Goal: Information Seeking & Learning: Find contact information

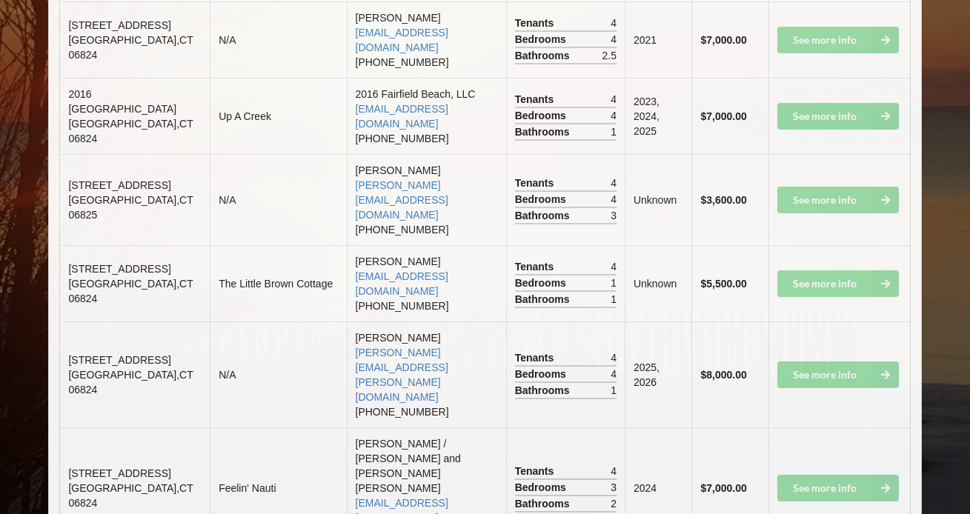
scroll to position [2553, 0]
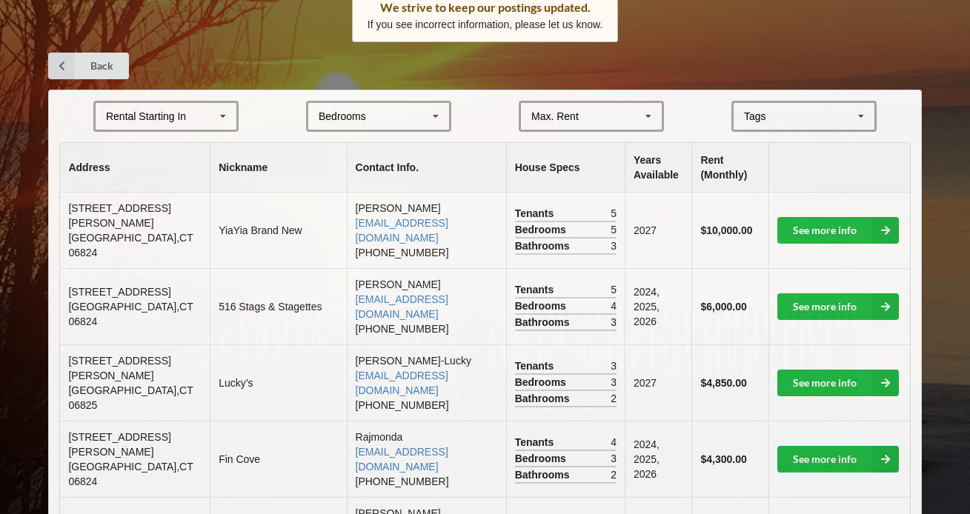
scroll to position [253, 0]
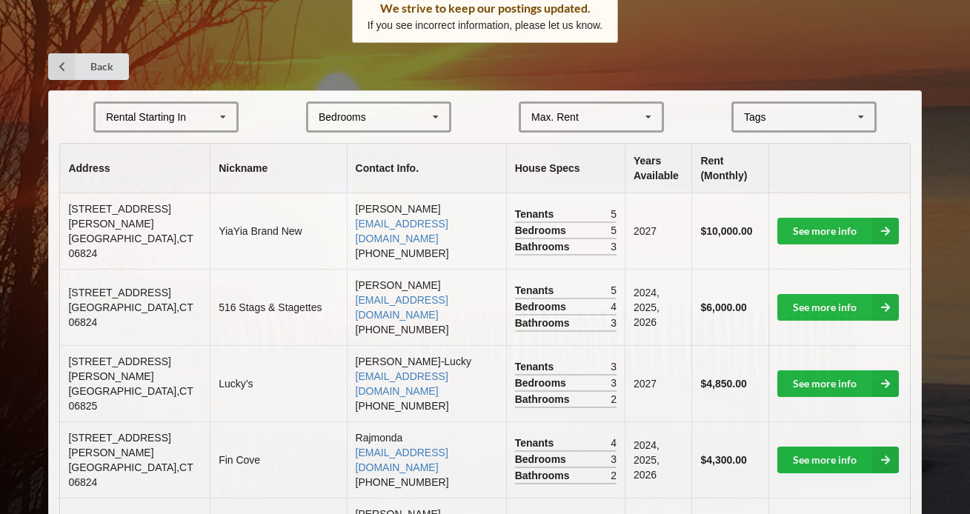
click at [347, 225] on td "[PERSON_NAME] [EMAIL_ADDRESS][DOMAIN_NAME] [PHONE_NUMBER]" at bounding box center [426, 231] width 159 height 76
copy td "[PERSON_NAME]"
click at [408, 189] on th "Contact Info." at bounding box center [426, 169] width 159 height 50
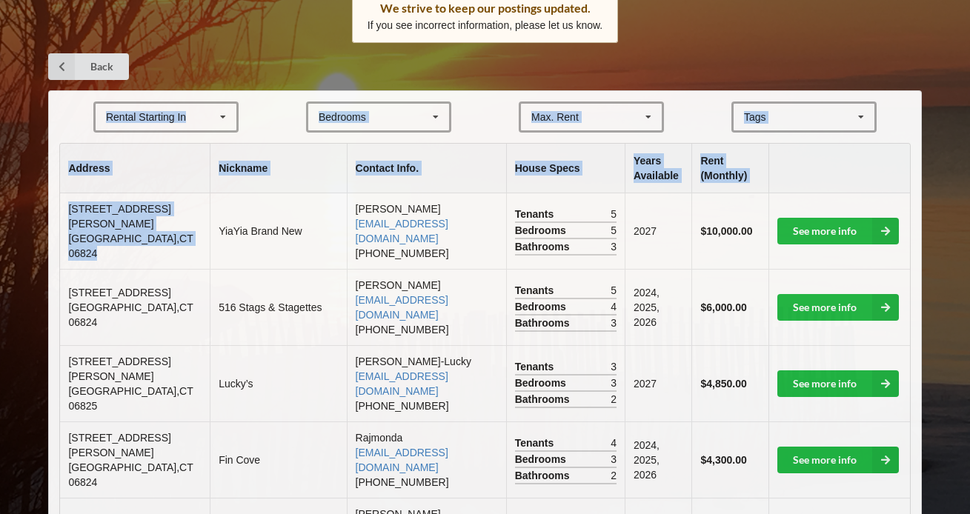
drag, startPoint x: 104, startPoint y: 250, endPoint x: 53, endPoint y: 221, distance: 59.8
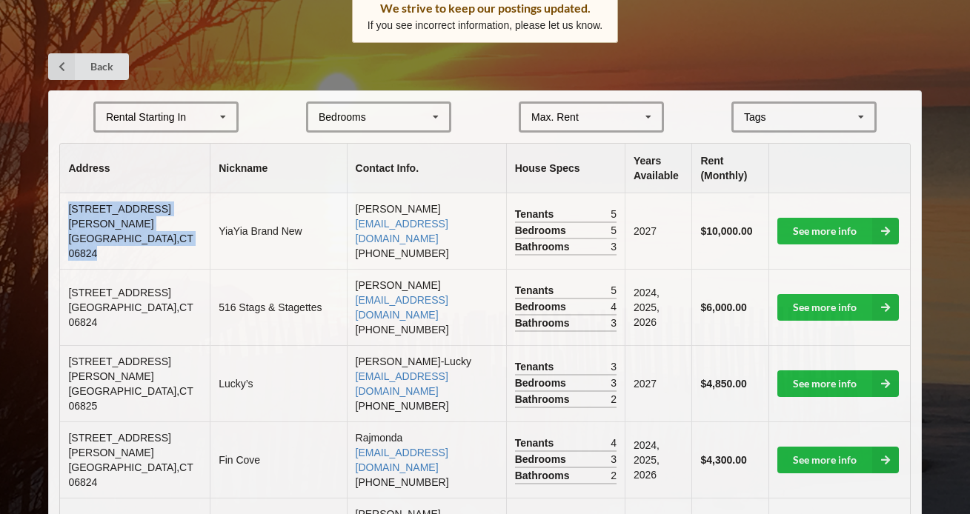
drag, startPoint x: 110, startPoint y: 258, endPoint x: 70, endPoint y: 228, distance: 49.2
click at [70, 228] on td "[STREET_ADDRESS][PERSON_NAME]" at bounding box center [135, 231] width 150 height 76
copy td "[STREET_ADDRESS][PERSON_NAME]"
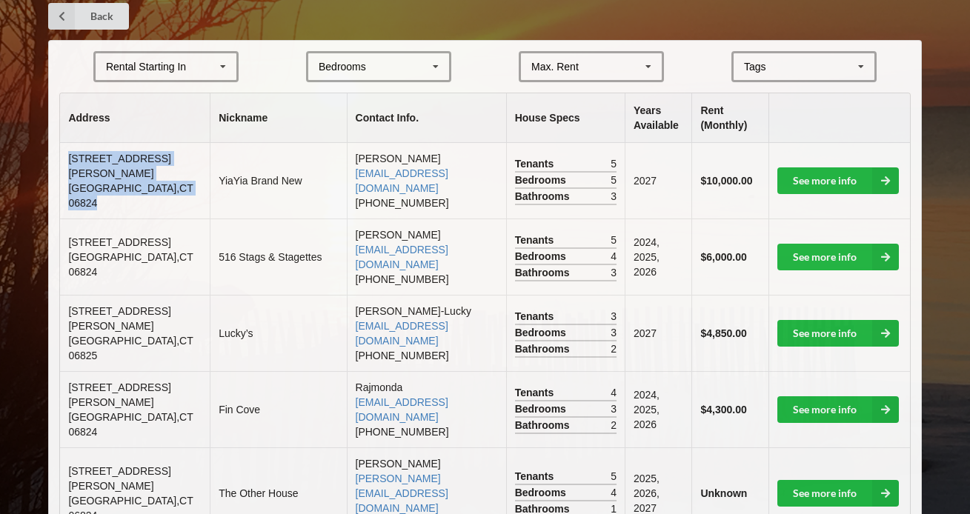
scroll to position [305, 0]
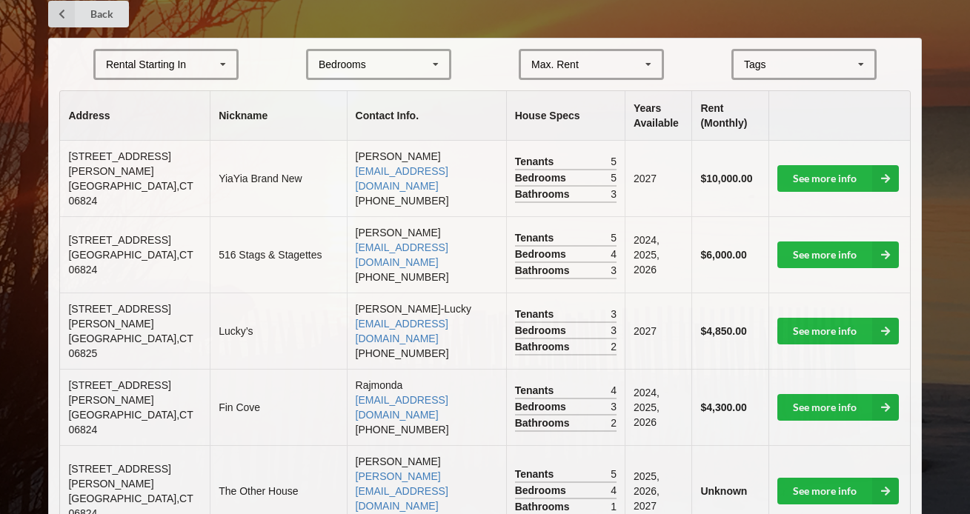
click at [640, 269] on td "2024, 2025, 2026" at bounding box center [658, 254] width 67 height 76
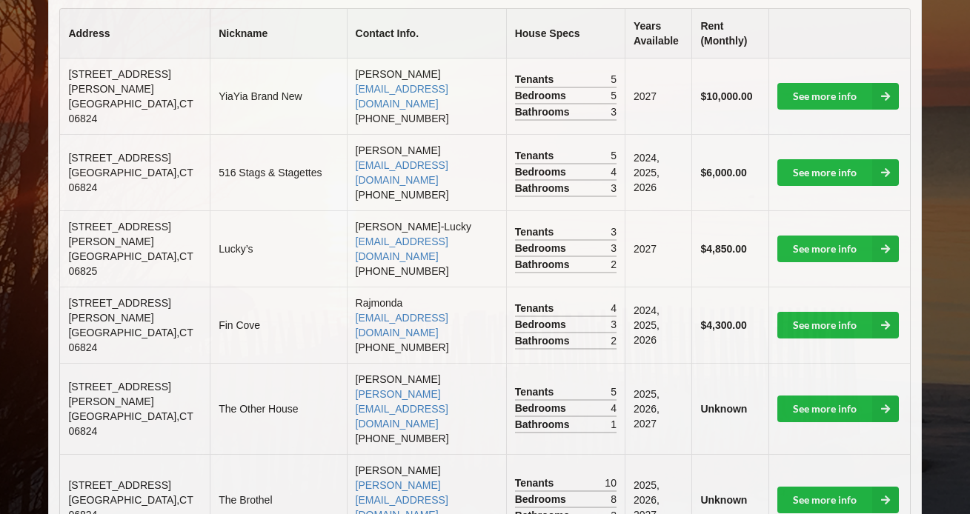
scroll to position [389, 0]
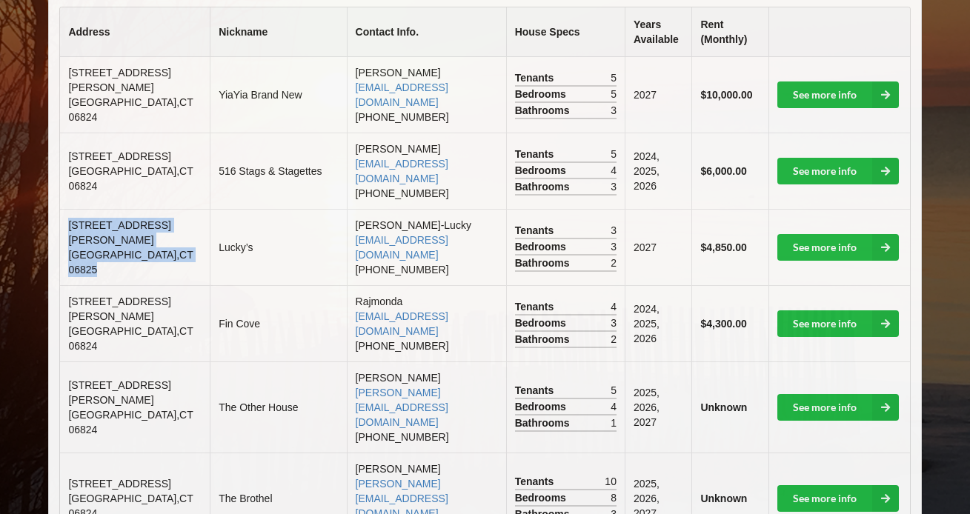
drag, startPoint x: 108, startPoint y: 265, endPoint x: 59, endPoint y: 218, distance: 68.1
copy td "[STREET_ADDRESS][PERSON_NAME]"
click at [269, 218] on td "Lucky’s" at bounding box center [278, 247] width 136 height 76
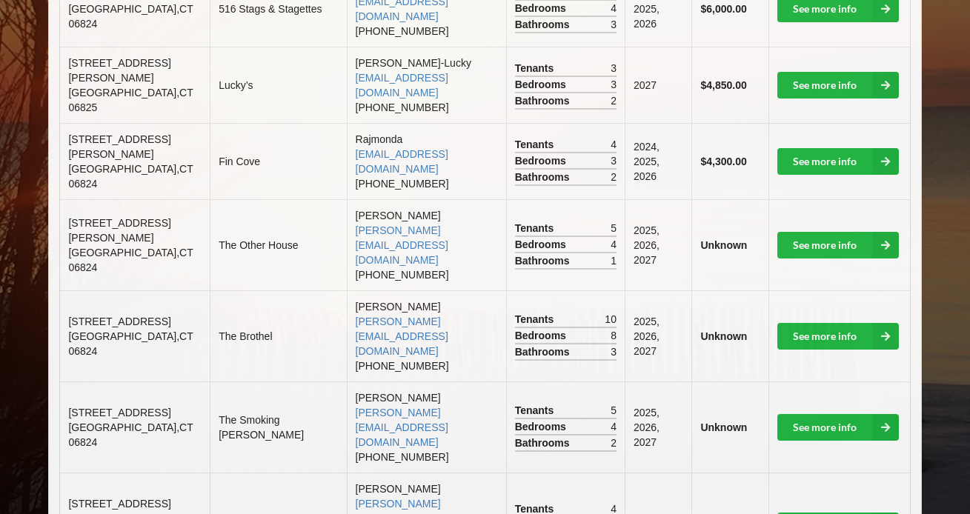
scroll to position [561, 0]
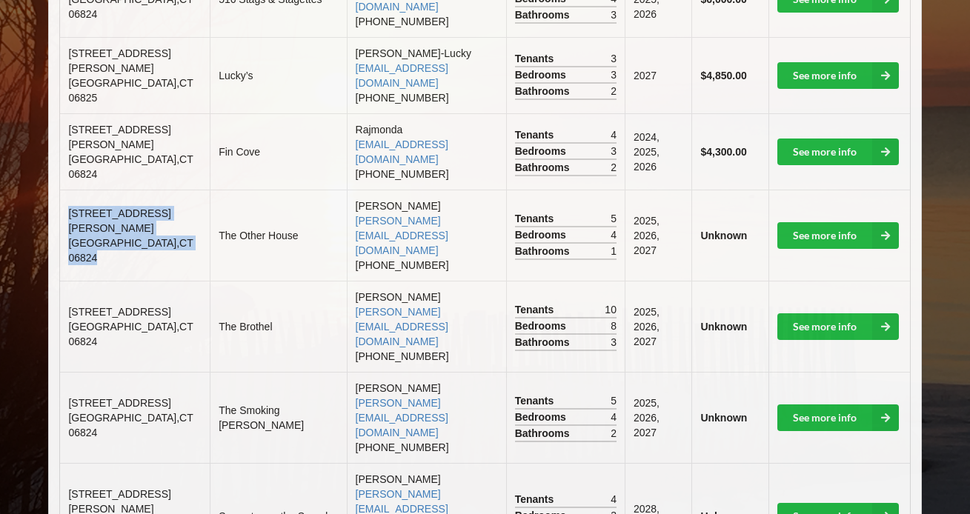
drag, startPoint x: 105, startPoint y: 223, endPoint x: 68, endPoint y: 196, distance: 46.1
click at [68, 196] on td "[STREET_ADDRESS][PERSON_NAME]" at bounding box center [135, 235] width 150 height 91
copy td "[STREET_ADDRESS][PERSON_NAME]"
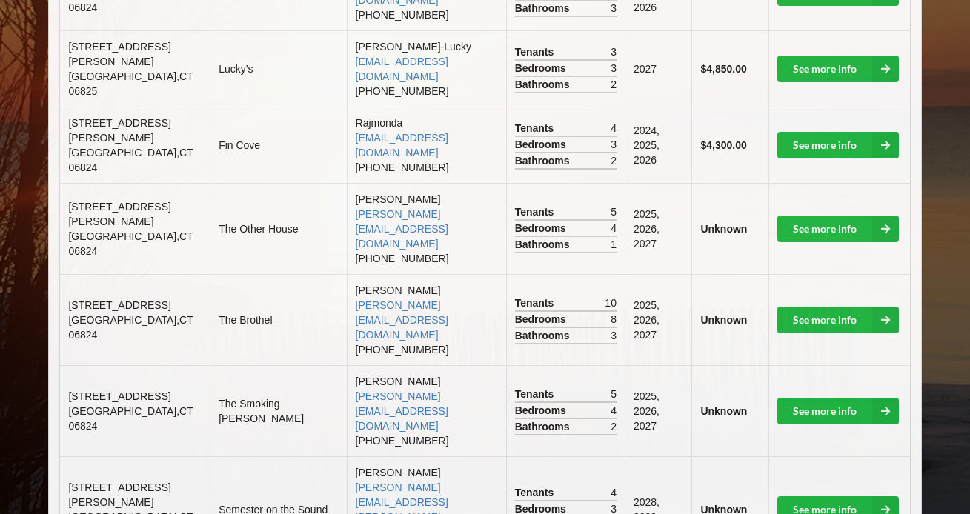
click at [210, 274] on td "The Brothel" at bounding box center [278, 319] width 136 height 91
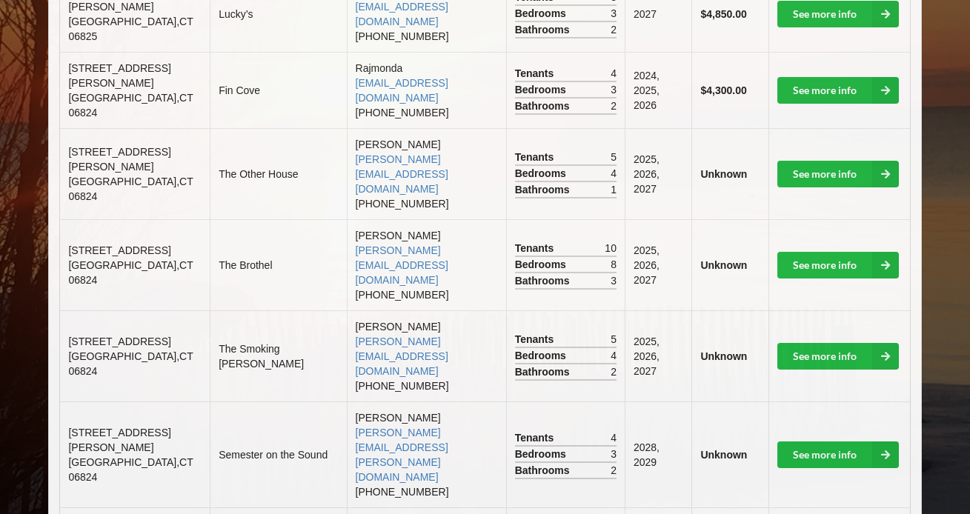
scroll to position [624, 0]
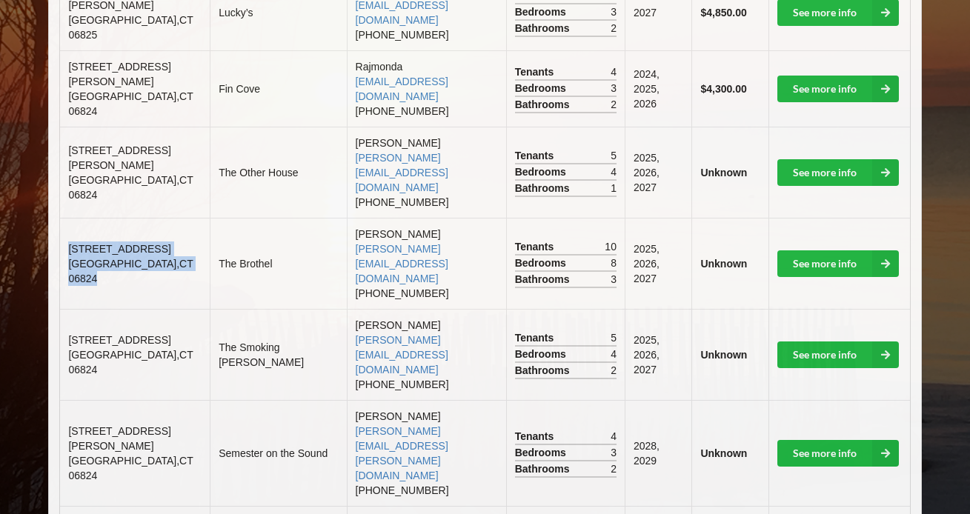
drag, startPoint x: 99, startPoint y: 226, endPoint x: 64, endPoint y: 190, distance: 49.8
click at [64, 218] on td "[STREET_ADDRESS]" at bounding box center [135, 263] width 150 height 91
copy td "[STREET_ADDRESS]"
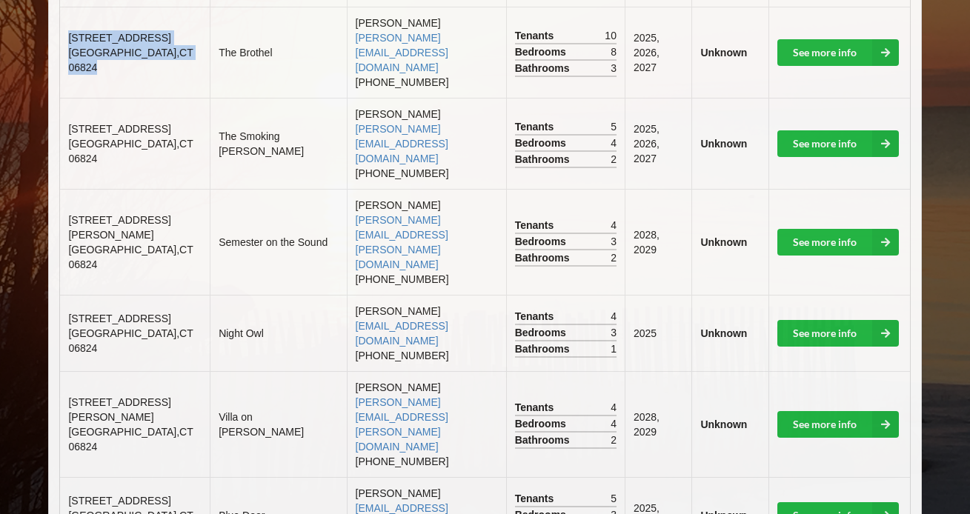
scroll to position [840, 0]
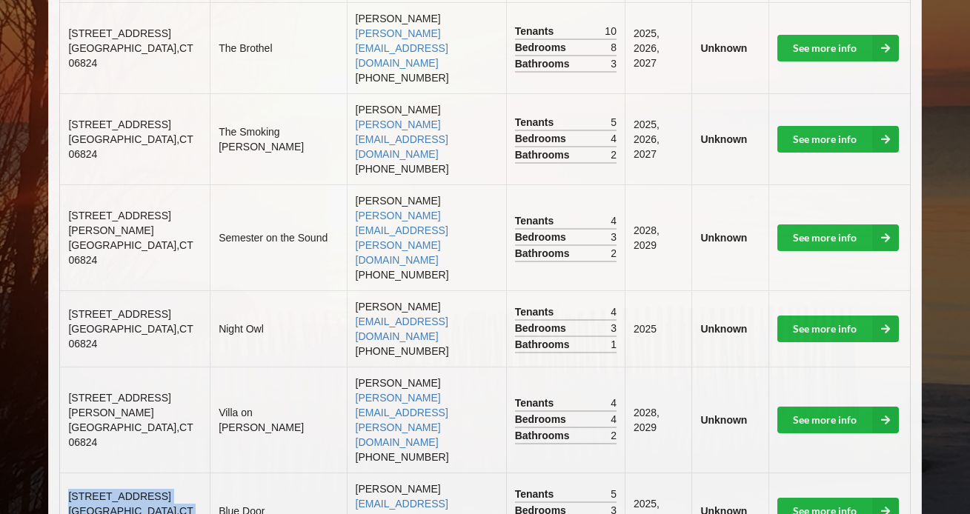
drag, startPoint x: 104, startPoint y: 351, endPoint x: 66, endPoint y: 319, distance: 50.0
click at [65, 473] on td "[STREET_ADDRESS]" at bounding box center [135, 511] width 150 height 76
copy td "[STREET_ADDRESS]"
click at [380, 367] on td "[PERSON_NAME] Bascetta [EMAIL_ADDRESS][PERSON_NAME][DOMAIN_NAME] [PHONE_NUMBER]" at bounding box center [426, 420] width 159 height 106
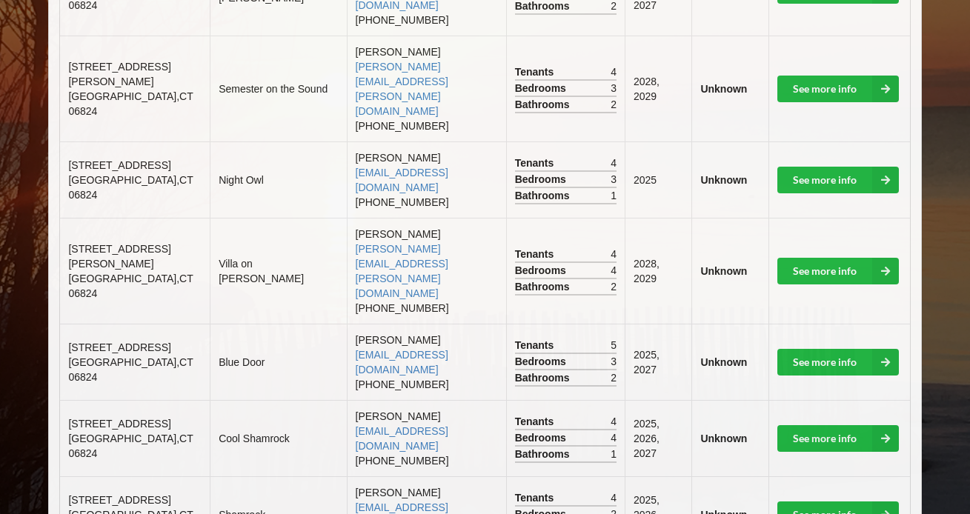
scroll to position [989, 0]
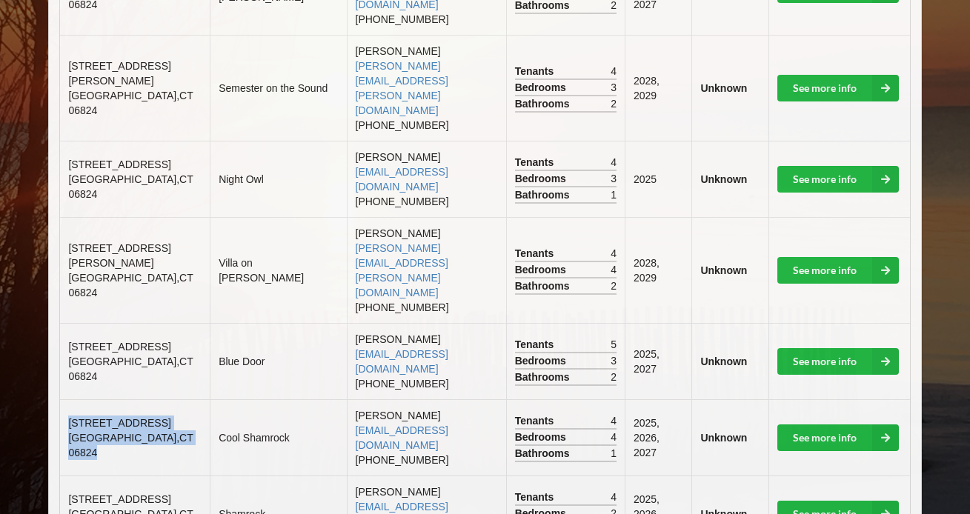
drag, startPoint x: 101, startPoint y: 276, endPoint x: 67, endPoint y: 235, distance: 53.2
click at [67, 399] on td "[STREET_ADDRESS]" at bounding box center [135, 437] width 150 height 76
copy td "[STREET_ADDRESS]"
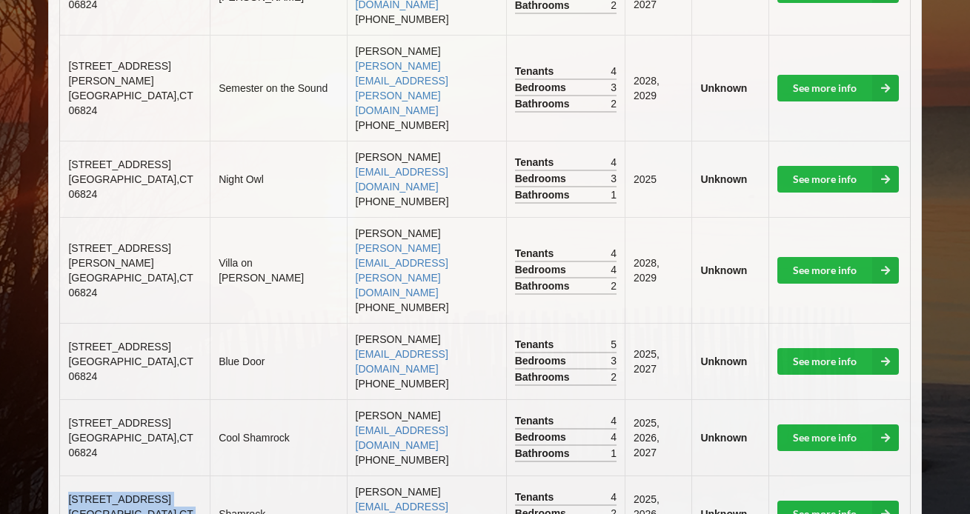
drag, startPoint x: 102, startPoint y: 354, endPoint x: 66, endPoint y: 307, distance: 58.7
click at [66, 476] on td "[STREET_ADDRESS]" at bounding box center [135, 514] width 150 height 76
copy td "[STREET_ADDRESS]"
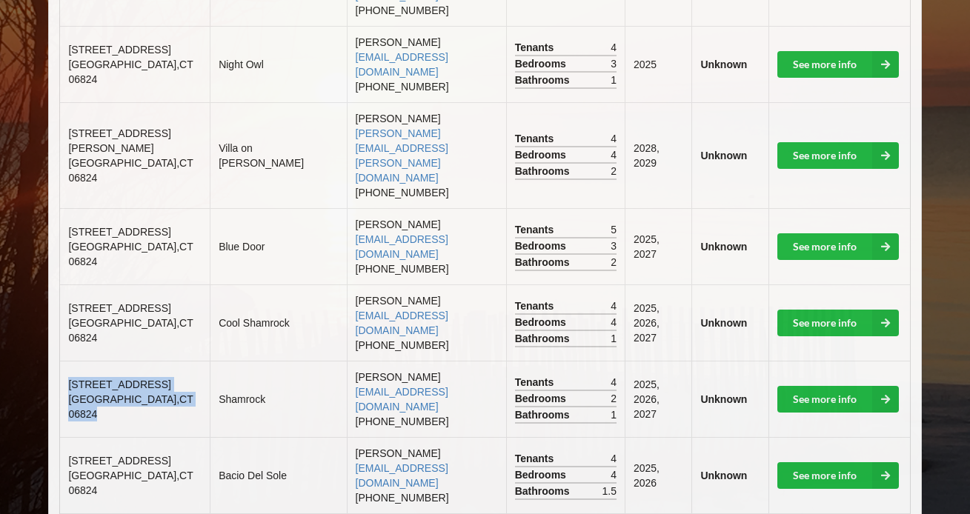
scroll to position [1105, 0]
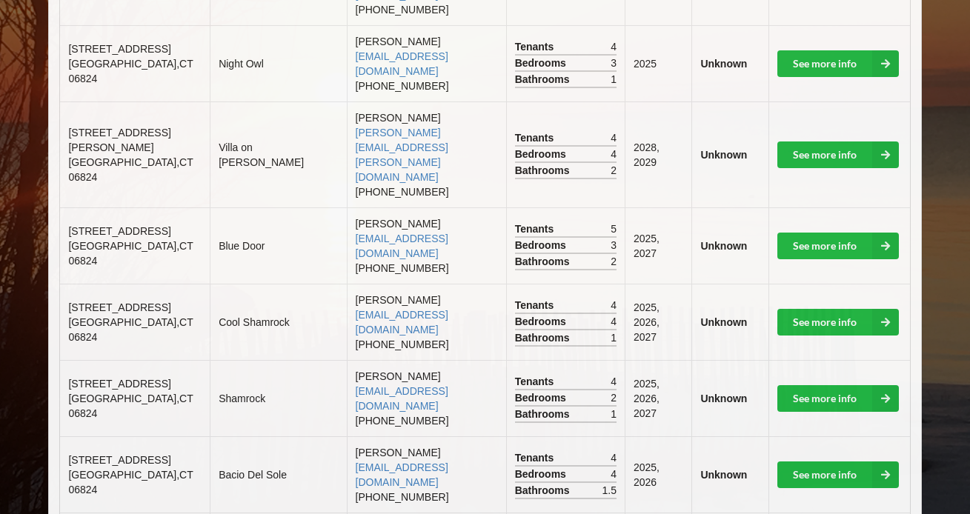
click at [95, 454] on span "[STREET_ADDRESS]" at bounding box center [119, 460] width 102 height 12
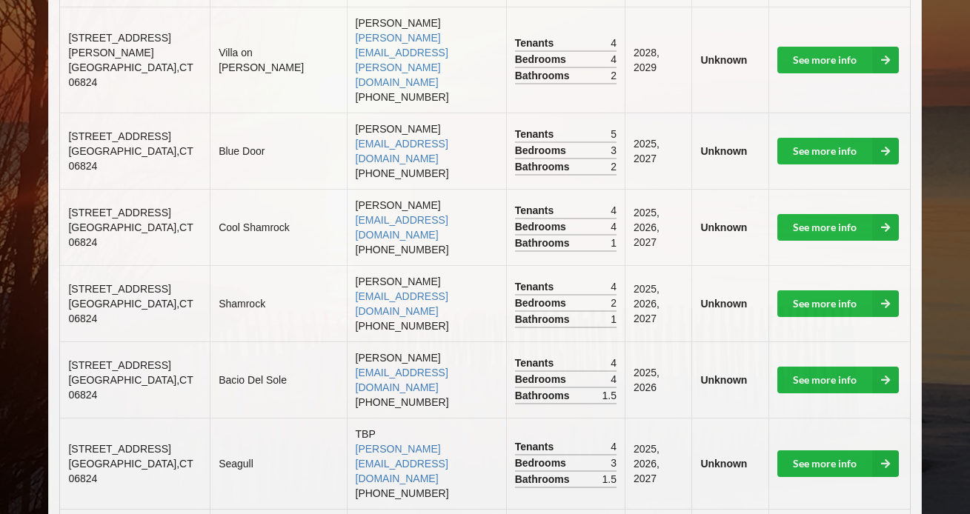
scroll to position [1199, 0]
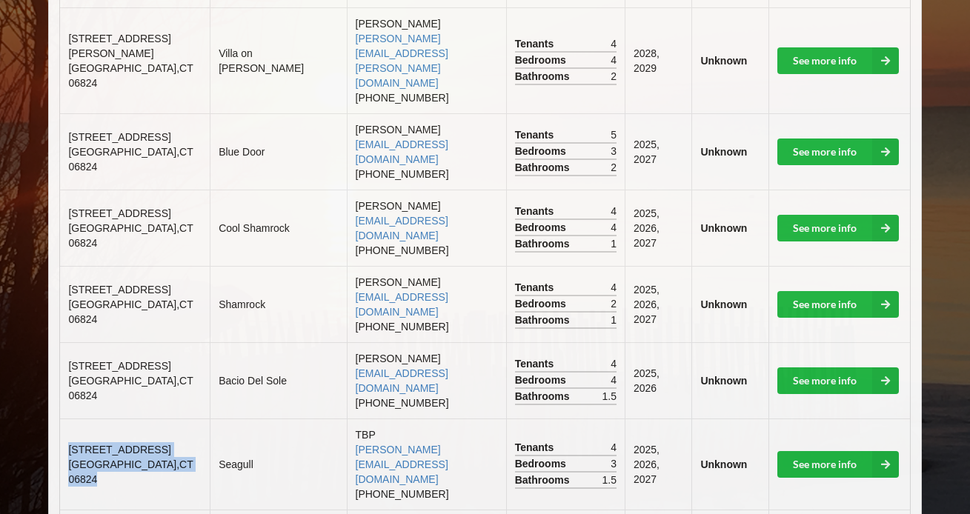
drag, startPoint x: 100, startPoint y: 309, endPoint x: 67, endPoint y: 253, distance: 65.1
click at [67, 419] on td "[STREET_ADDRESS]" at bounding box center [135, 464] width 150 height 91
copy td "[STREET_ADDRESS]"
click at [210, 419] on td "Seagull" at bounding box center [278, 464] width 136 height 91
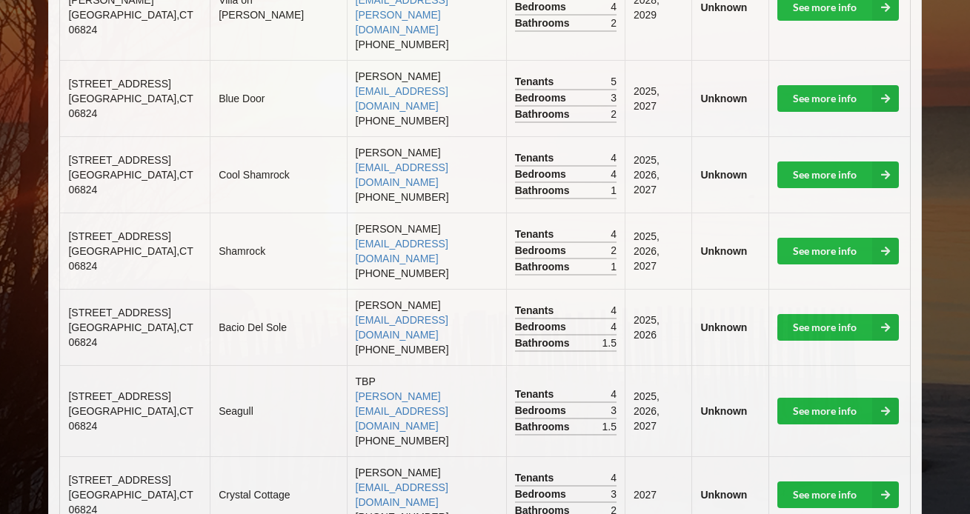
scroll to position [1251, 0]
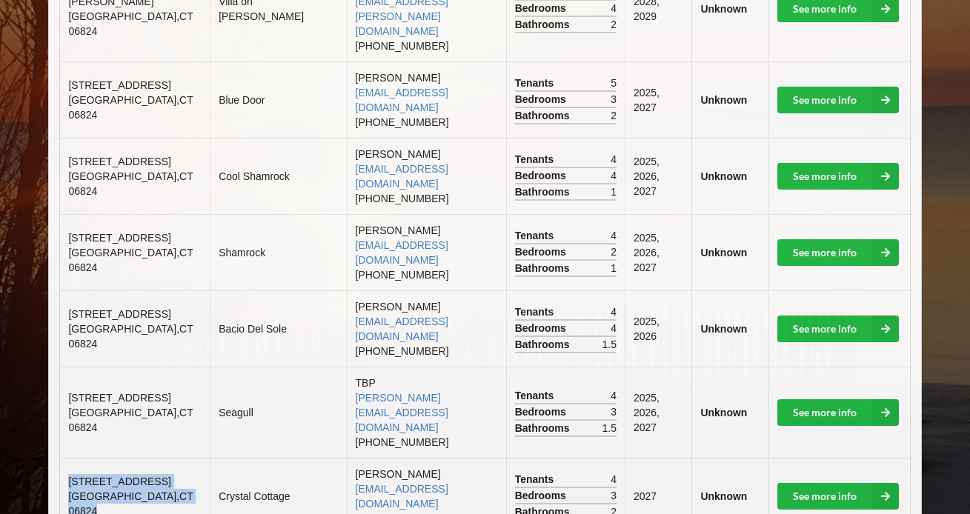
drag, startPoint x: 100, startPoint y: 337, endPoint x: 67, endPoint y: 286, distance: 61.1
click at [67, 458] on td "[STREET_ADDRESS]" at bounding box center [135, 496] width 150 height 76
copy td "[STREET_ADDRESS]"
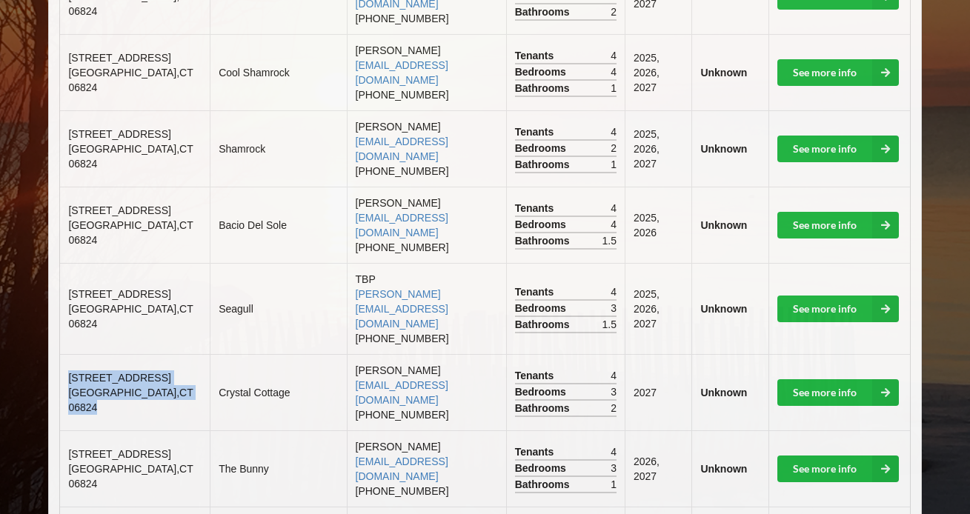
scroll to position [1354, 0]
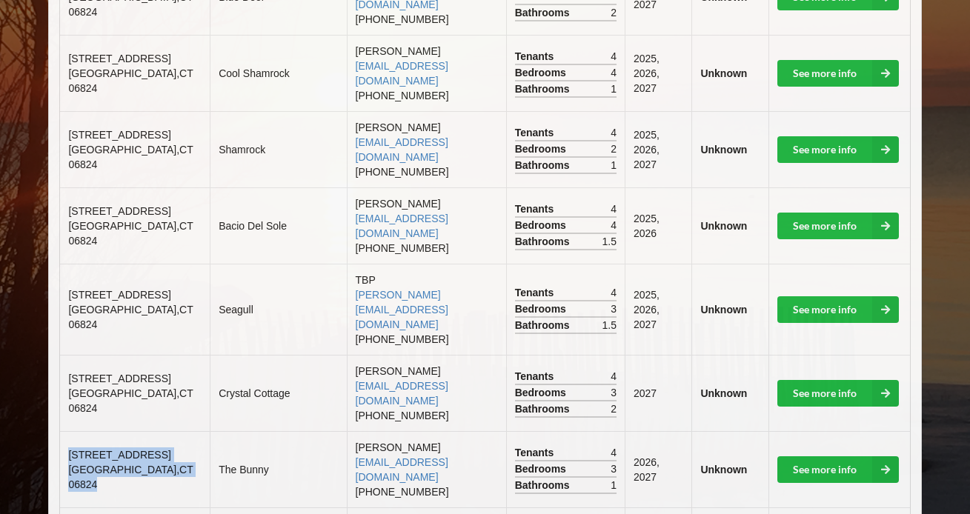
drag, startPoint x: 106, startPoint y: 308, endPoint x: 70, endPoint y: 256, distance: 63.3
click at [70, 431] on td "[STREET_ADDRESS]" at bounding box center [135, 469] width 150 height 76
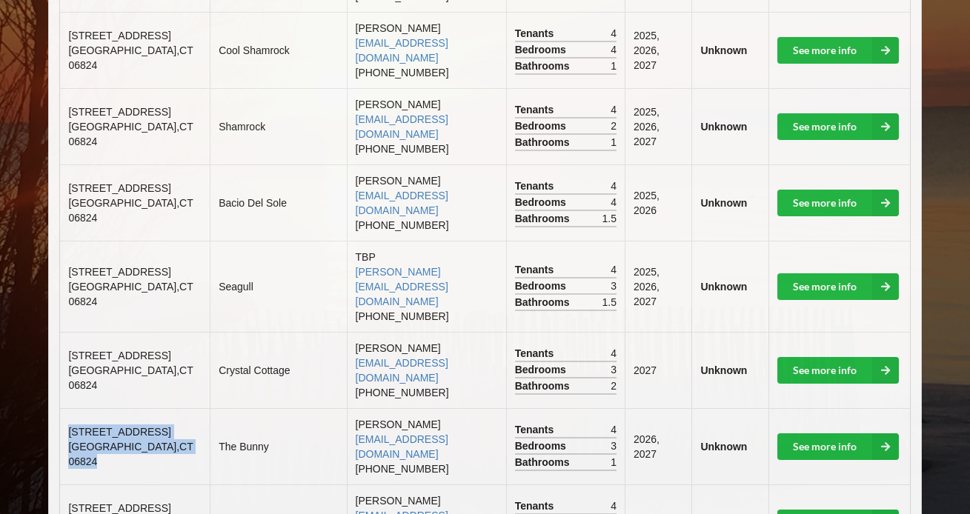
scroll to position [1379, 0]
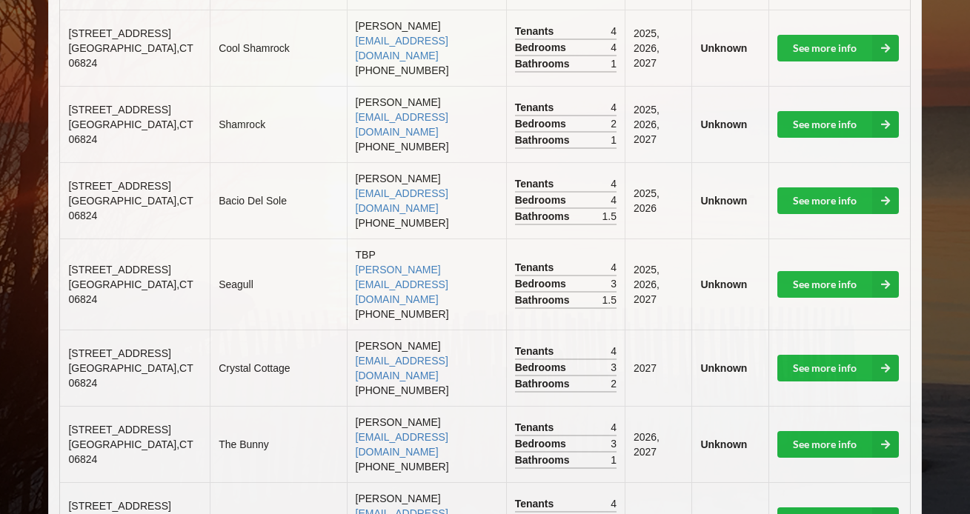
click at [210, 406] on td "The Bunny" at bounding box center [278, 444] width 136 height 76
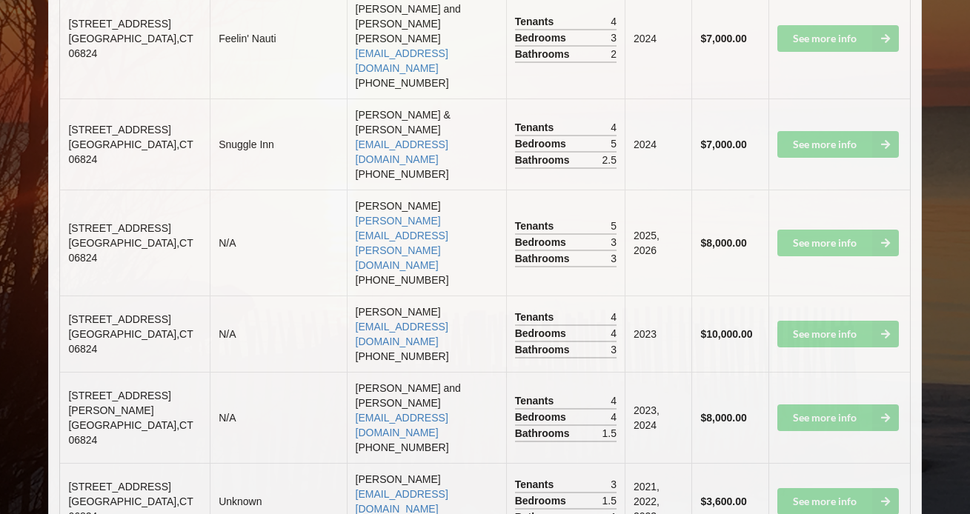
scroll to position [2995, 0]
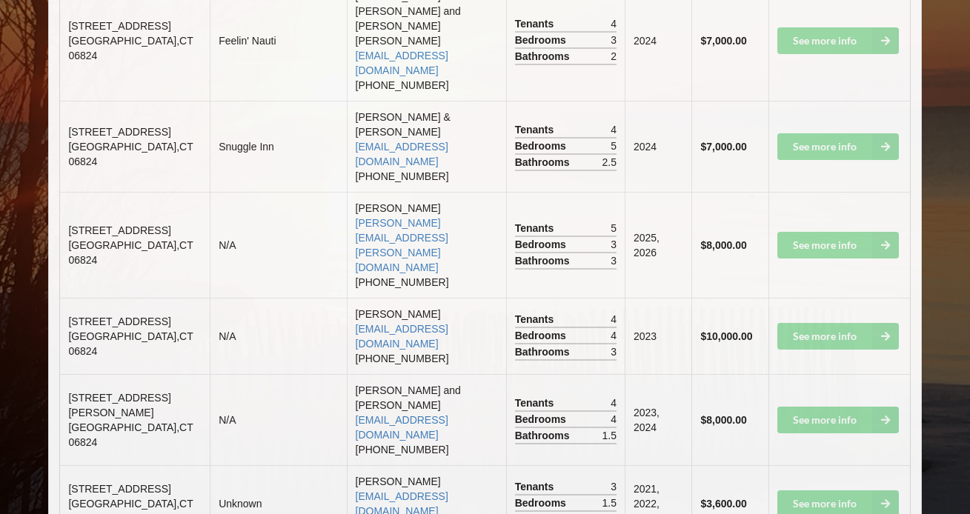
drag, startPoint x: 97, startPoint y: 253, endPoint x: 62, endPoint y: 218, distance: 50.3
drag, startPoint x: 102, startPoint y: 252, endPoint x: 68, endPoint y: 224, distance: 43.7
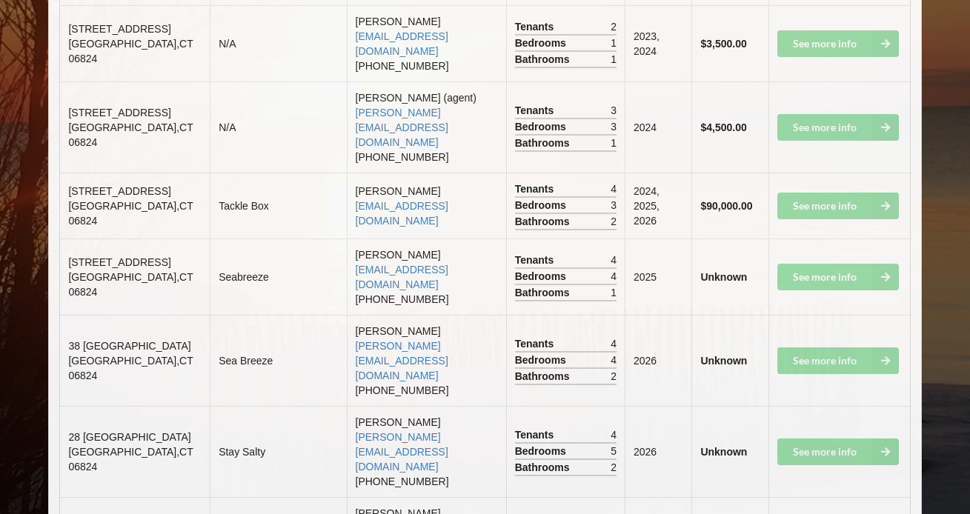
scroll to position [3851, 0]
drag, startPoint x: 101, startPoint y: 294, endPoint x: 67, endPoint y: 252, distance: 53.8
drag, startPoint x: 360, startPoint y: 289, endPoint x: 282, endPoint y: 288, distance: 77.8
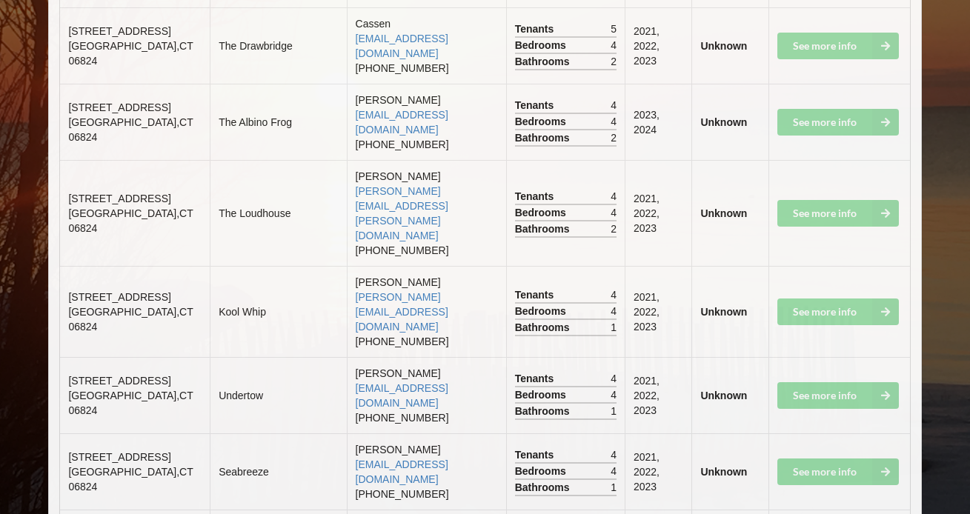
scroll to position [6048, 0]
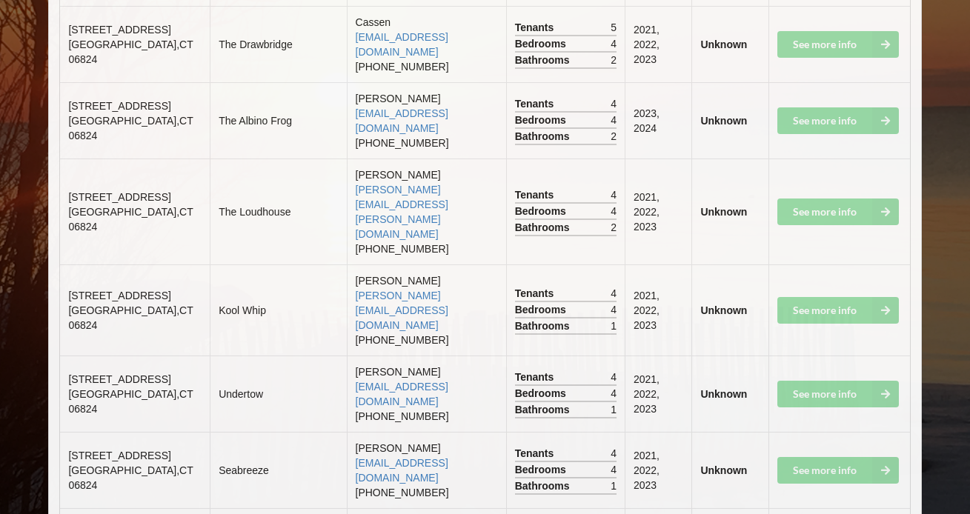
drag, startPoint x: 68, startPoint y: 351, endPoint x: 99, endPoint y: 396, distance: 54.5
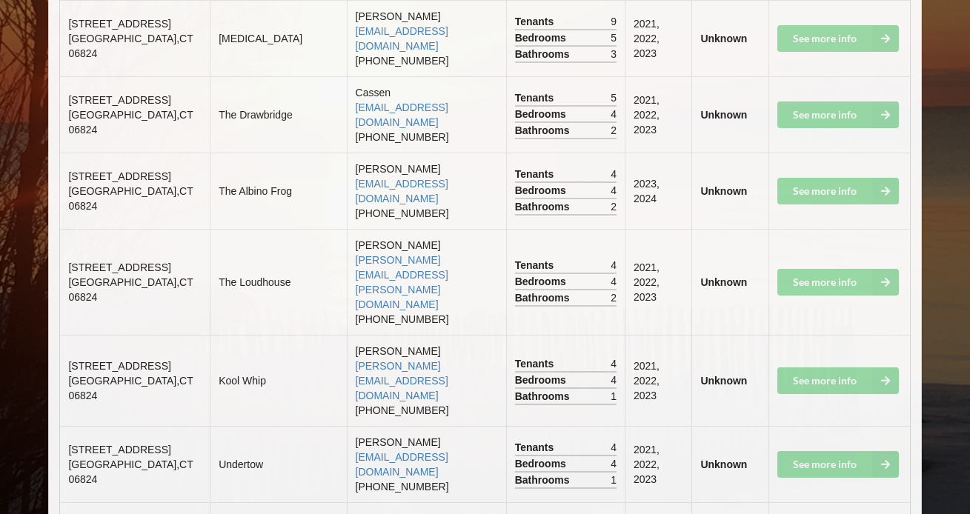
scroll to position [5973, 0]
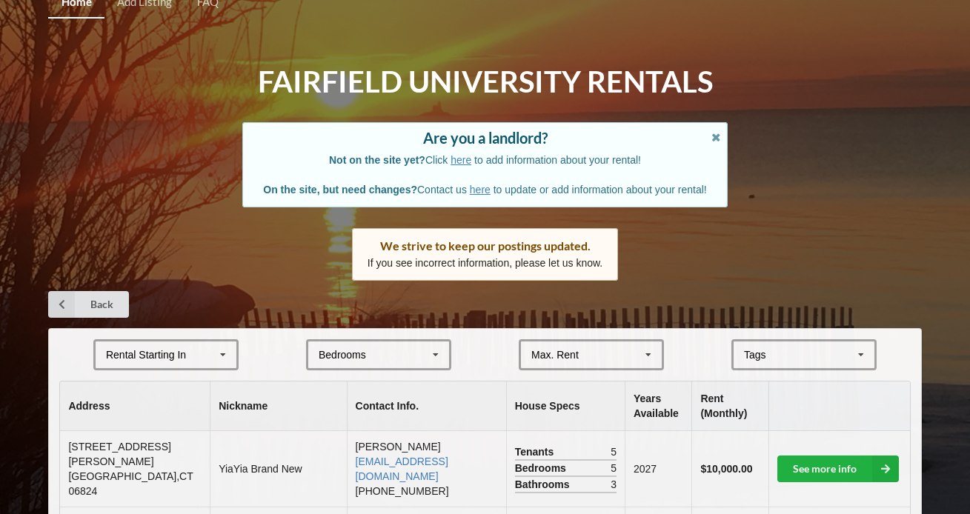
scroll to position [0, 0]
